Goal: Find specific page/section: Find specific page/section

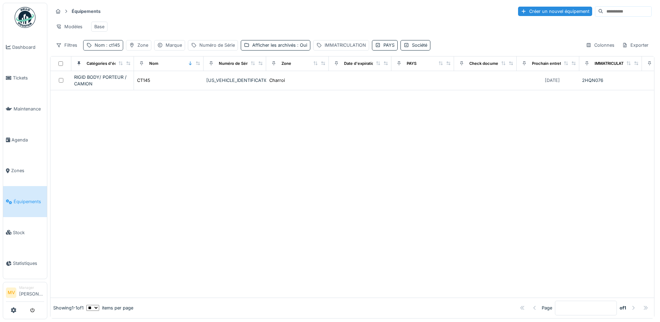
click at [106, 50] on div "Nom : ct145" at bounding box center [103, 45] width 40 height 10
click at [120, 86] on input "*****" at bounding box center [120, 84] width 69 height 15
type input "*"
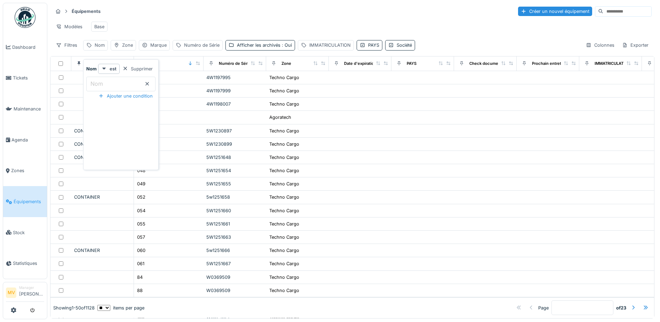
type input "*"
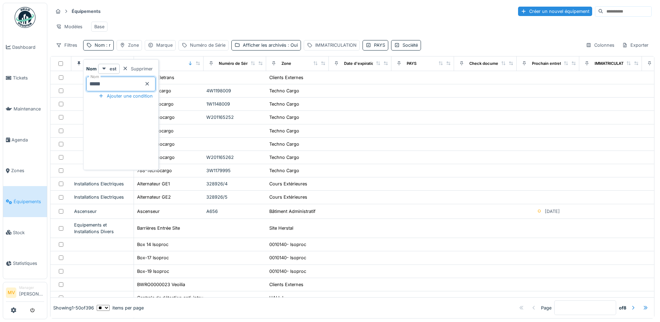
type input "*****"
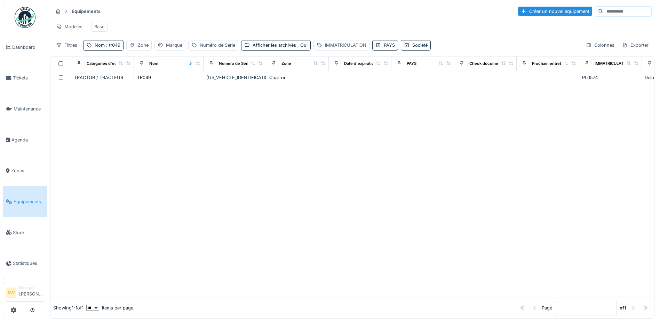
click at [207, 103] on div at bounding box center [352, 190] width 604 height 213
click at [23, 80] on span "Tickets" at bounding box center [28, 78] width 31 height 7
click at [24, 139] on span "Agenda" at bounding box center [27, 139] width 33 height 7
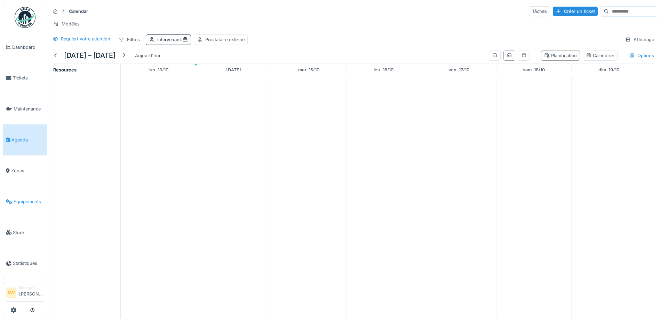
click at [31, 198] on link "Équipements" at bounding box center [25, 201] width 44 height 31
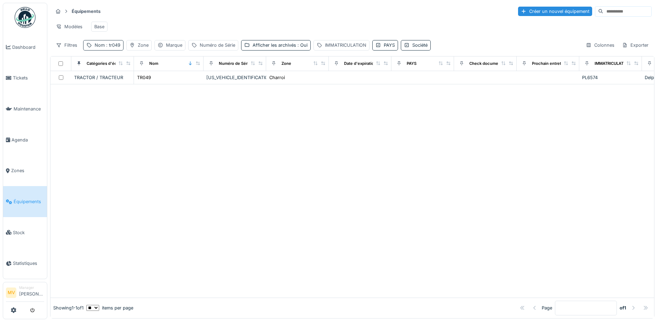
click at [107, 48] on span ": tr049" at bounding box center [113, 44] width 16 height 5
click at [153, 86] on input "*****" at bounding box center [120, 84] width 69 height 15
type input "*"
type input "*****"
drag, startPoint x: 352, startPoint y: 146, endPoint x: 324, endPoint y: 144, distance: 27.9
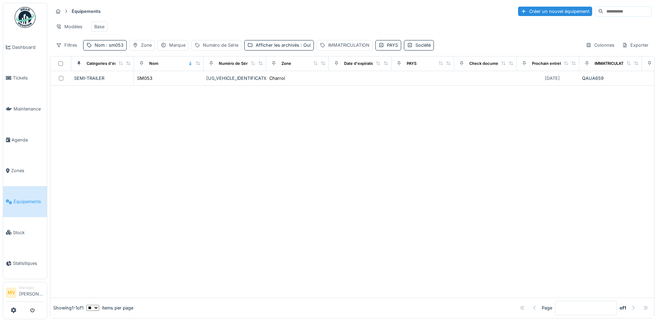
click at [347, 147] on div at bounding box center [352, 192] width 604 height 212
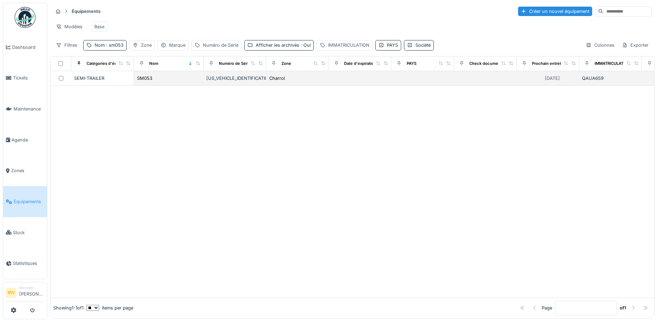
click at [246, 81] on div "[US_VEHICLE_IDENTIFICATION_NUMBER]" at bounding box center [234, 78] width 57 height 7
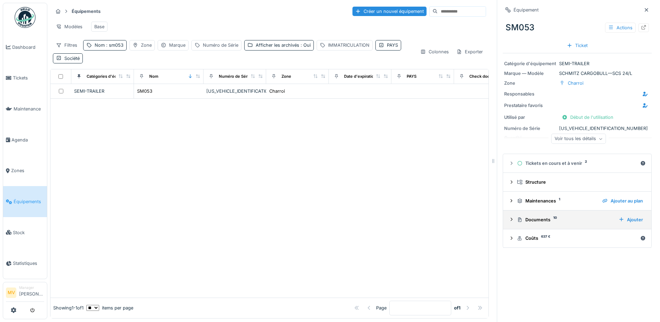
click at [540, 218] on div "Documents 10 Ajouter" at bounding box center [577, 219] width 137 height 9
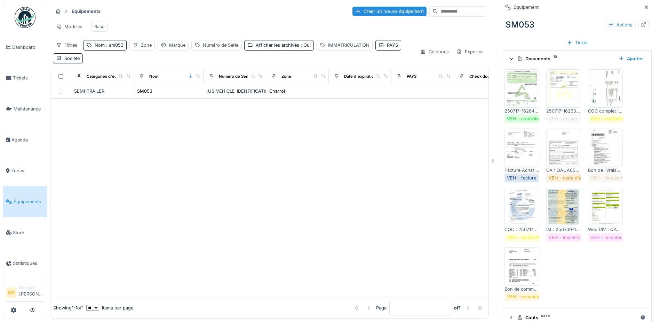
scroll to position [172, 0]
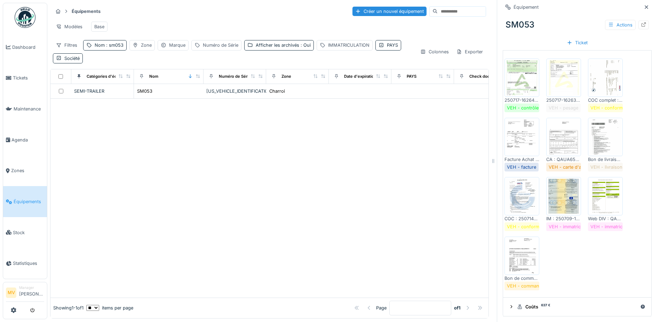
click at [519, 196] on img at bounding box center [522, 196] width 31 height 35
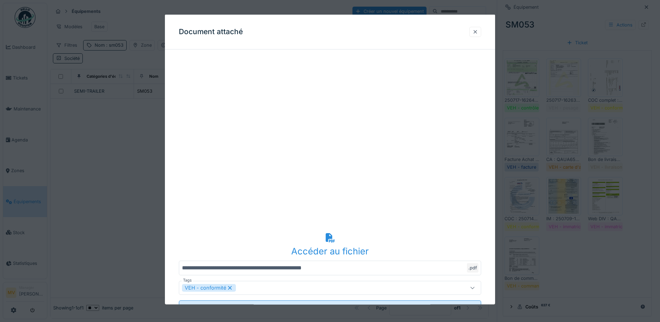
click at [477, 31] on div at bounding box center [476, 31] width 6 height 7
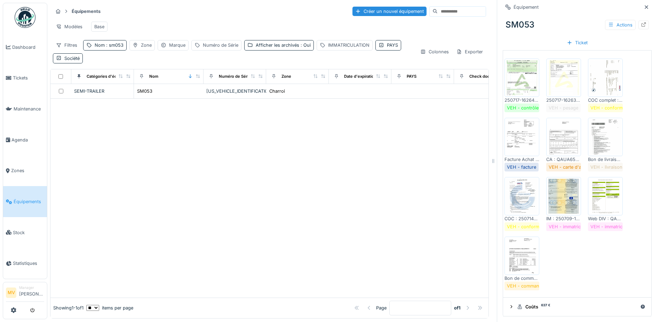
click at [519, 196] on img at bounding box center [522, 196] width 31 height 35
